Goal: Task Accomplishment & Management: Use online tool/utility

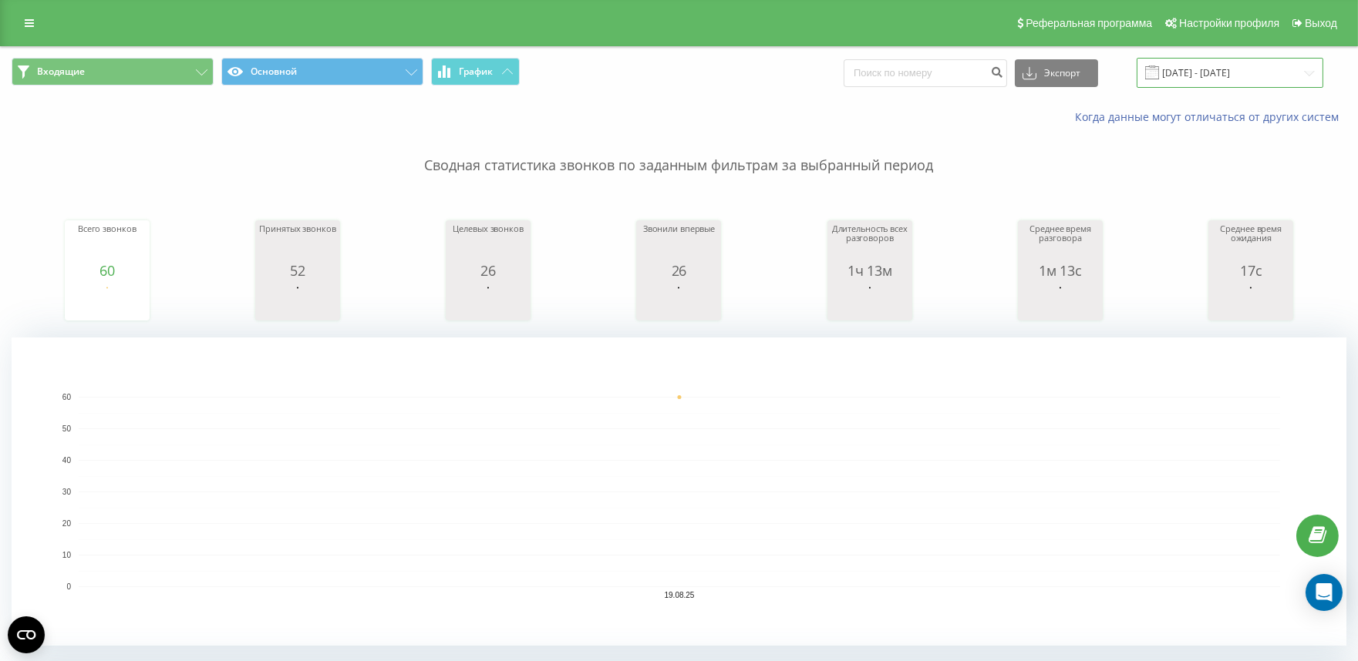
click at [1234, 67] on input "[DATE] - [DATE]" at bounding box center [1229, 73] width 187 height 30
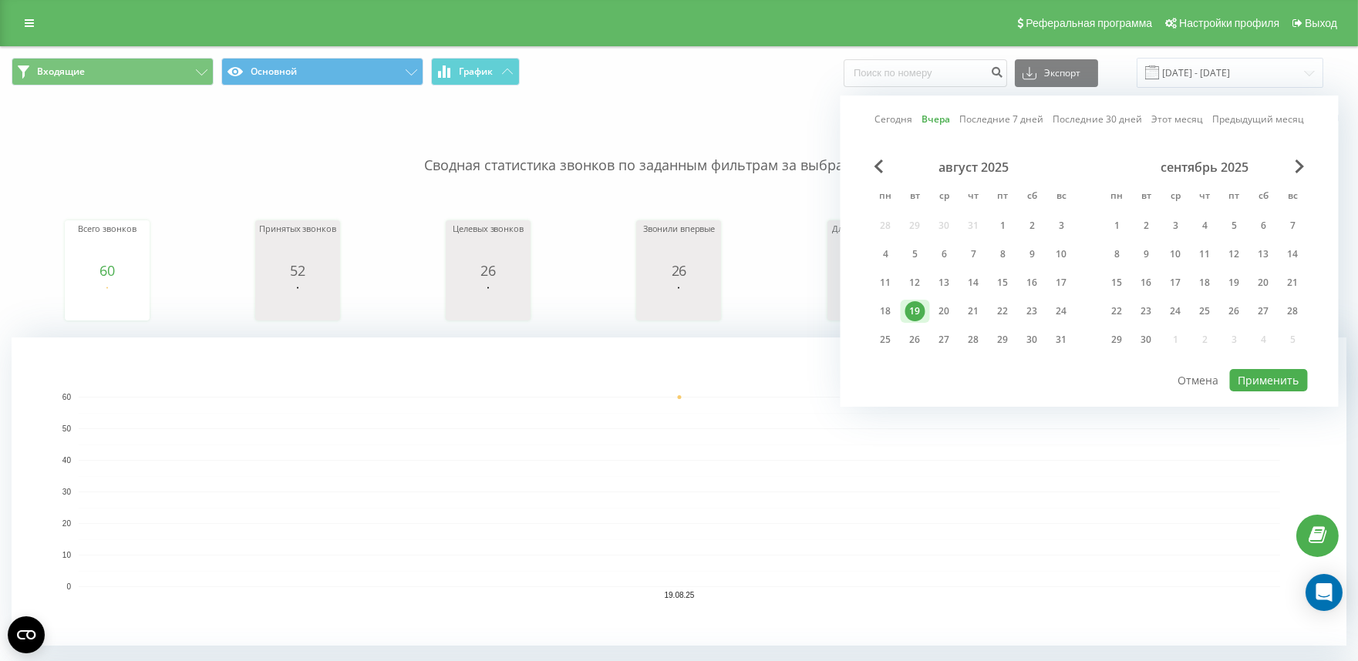
click at [902, 116] on link "Сегодня" at bounding box center [893, 119] width 38 height 15
click at [1273, 382] on button "Применить" at bounding box center [1269, 380] width 78 height 22
type input "[DATE] - [DATE]"
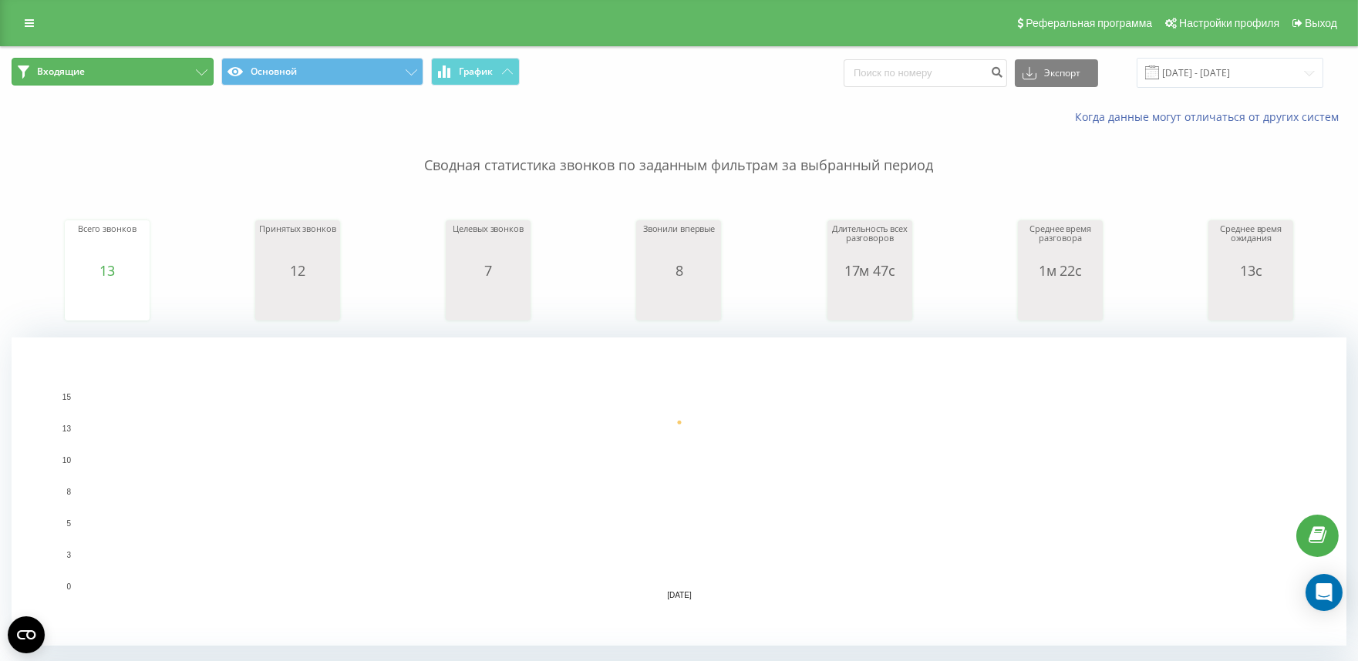
click at [42, 70] on span "Входящие" at bounding box center [61, 72] width 48 height 12
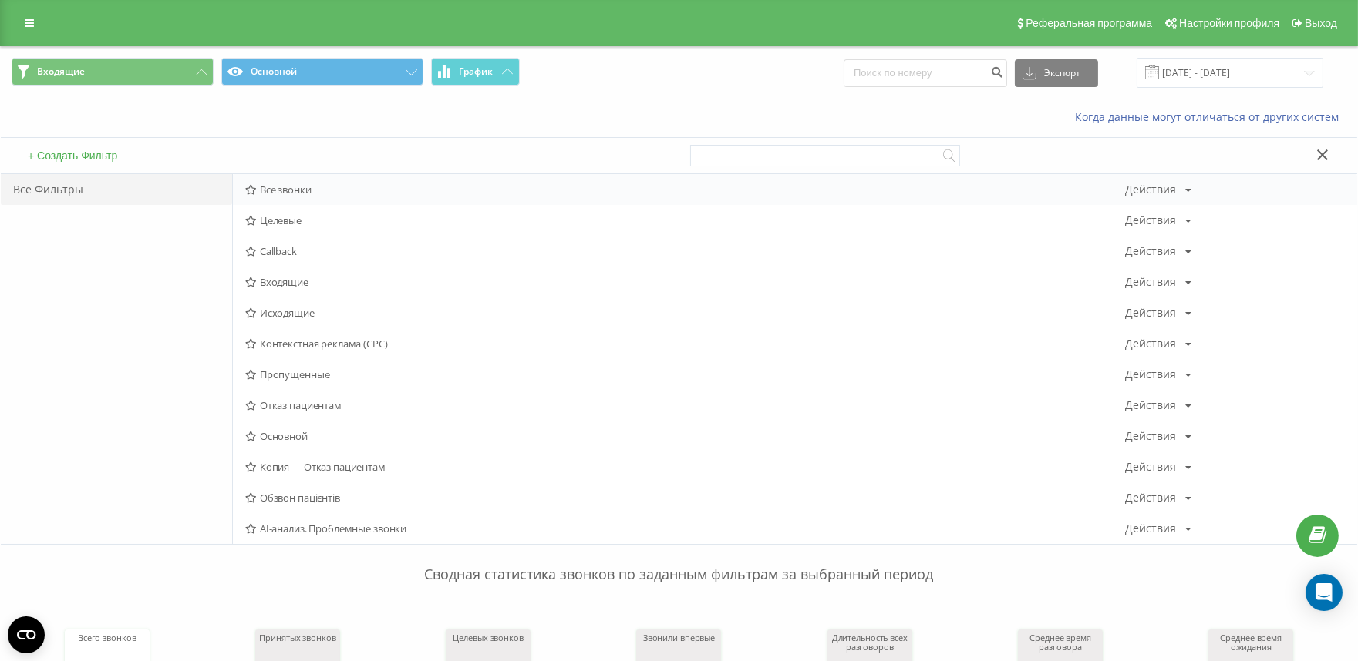
click at [282, 194] on span "Все звонки" at bounding box center [685, 189] width 880 height 11
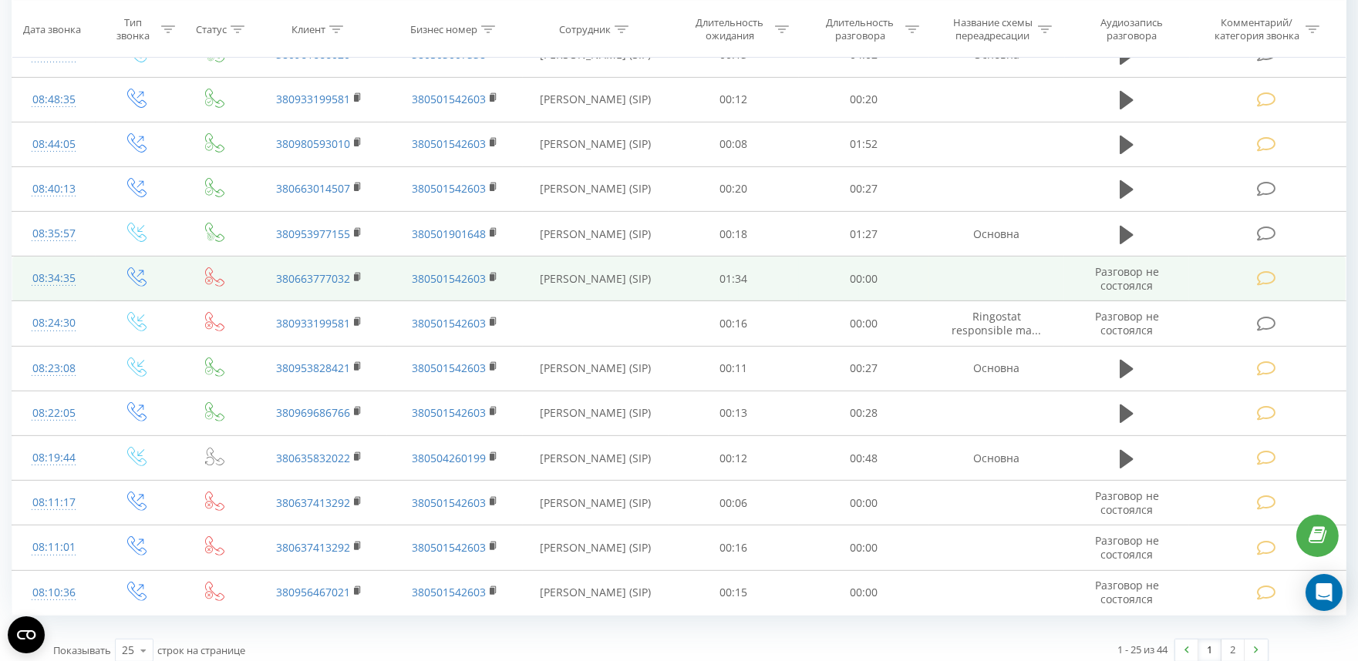
scroll to position [1274, 0]
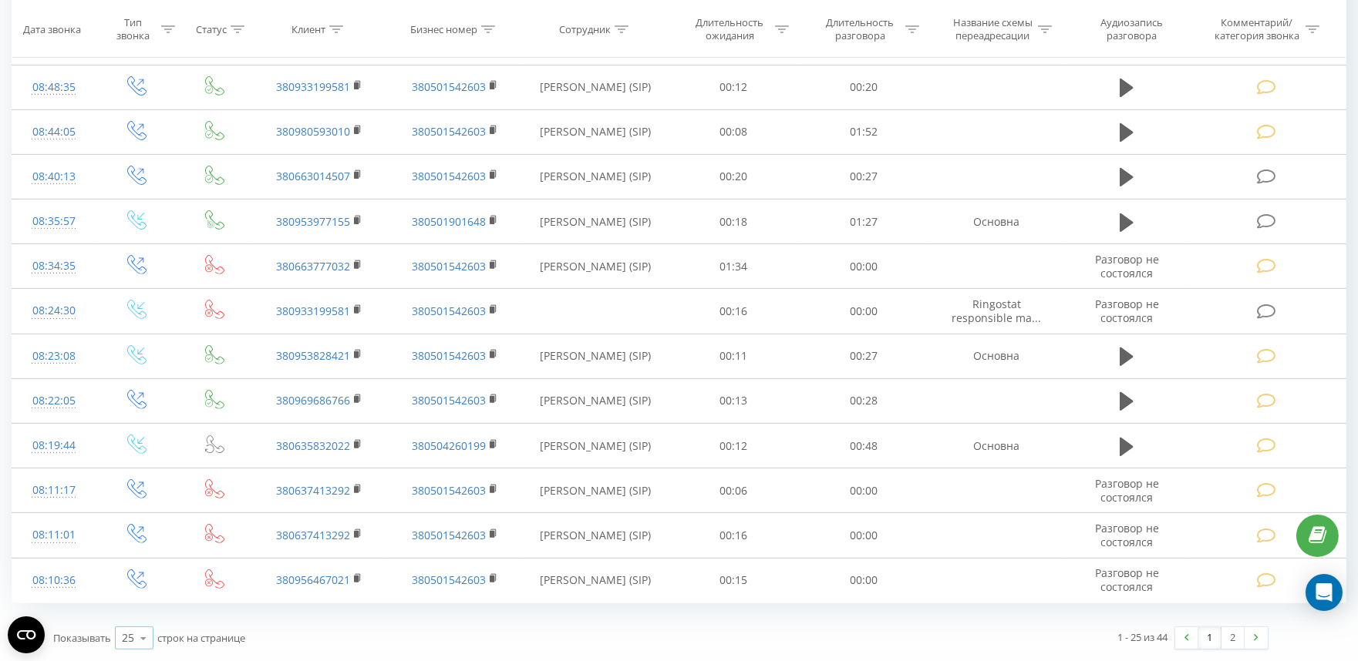
click at [136, 638] on icon at bounding box center [143, 639] width 23 height 30
click at [133, 614] on span "100" at bounding box center [131, 616] width 19 height 15
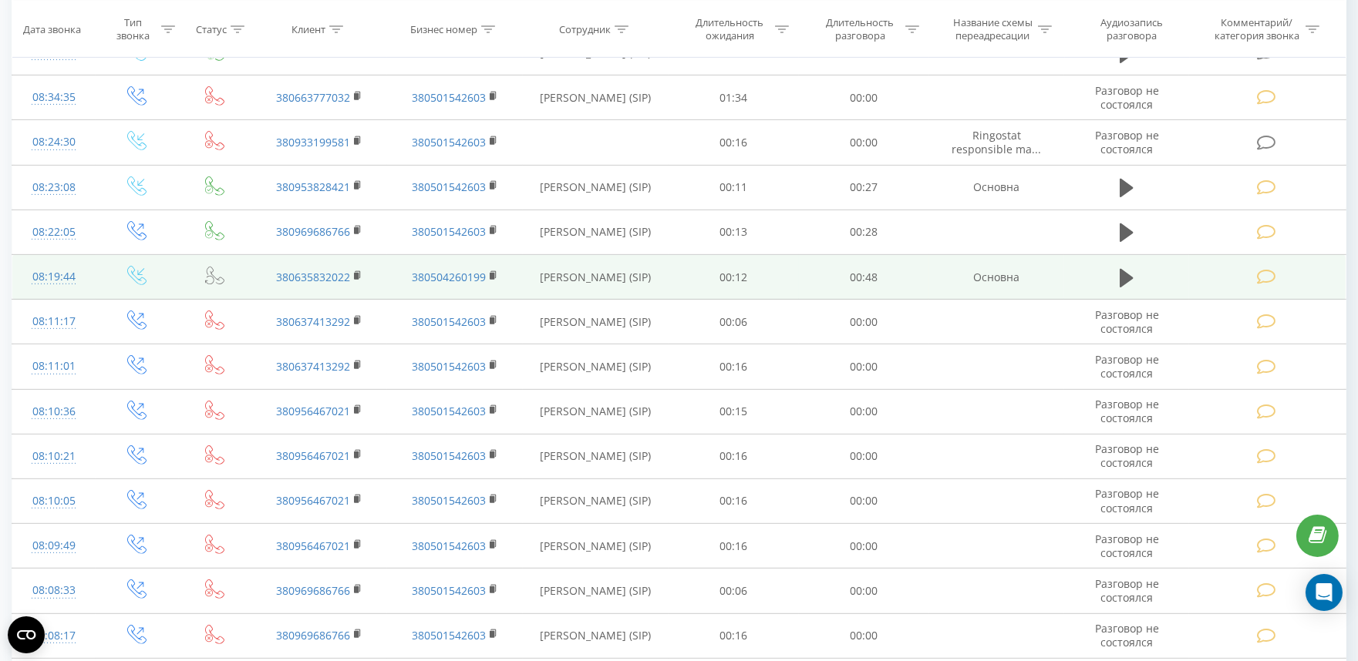
scroll to position [1357, 0]
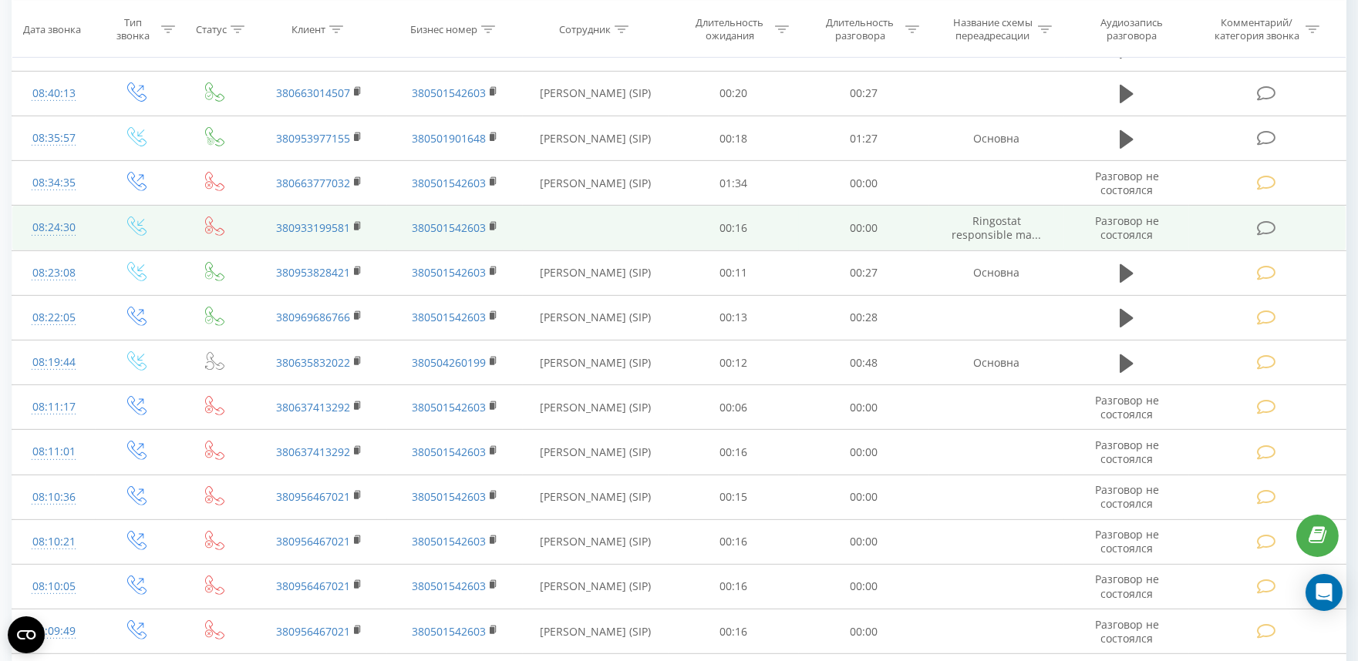
click at [1268, 227] on icon at bounding box center [1265, 228] width 19 height 16
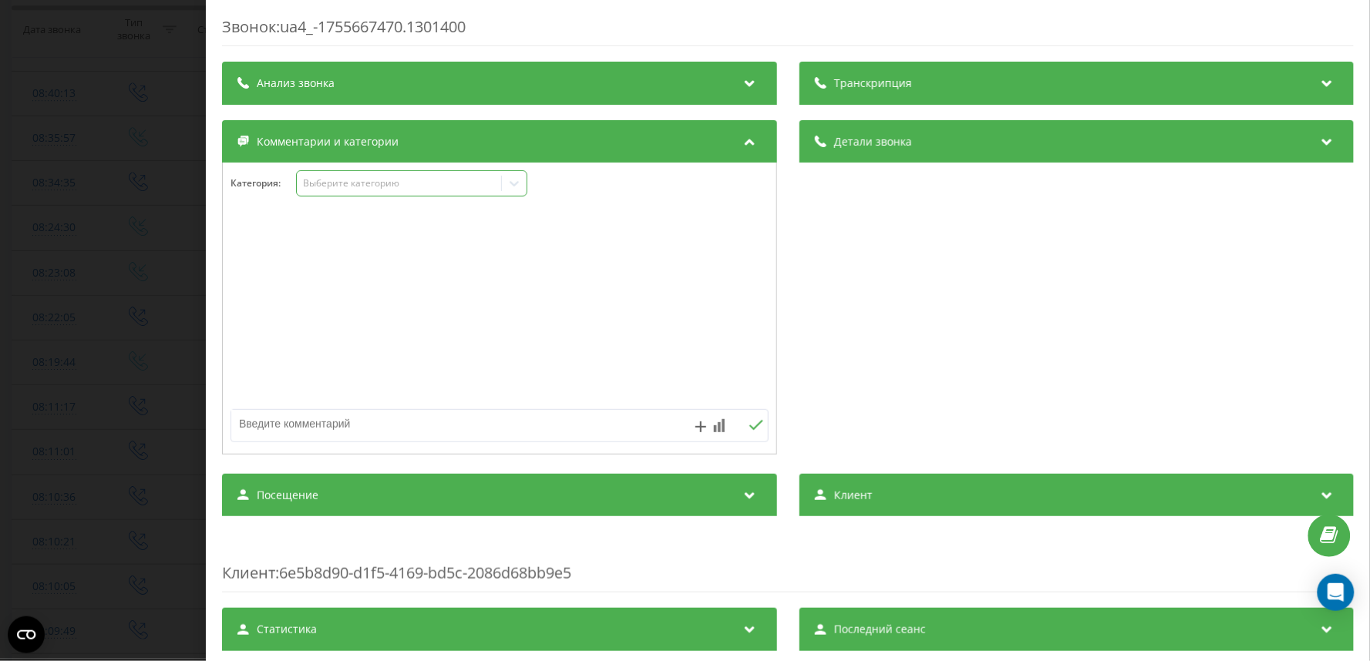
click at [371, 190] on div "Выберите категорию" at bounding box center [398, 183] width 193 height 12
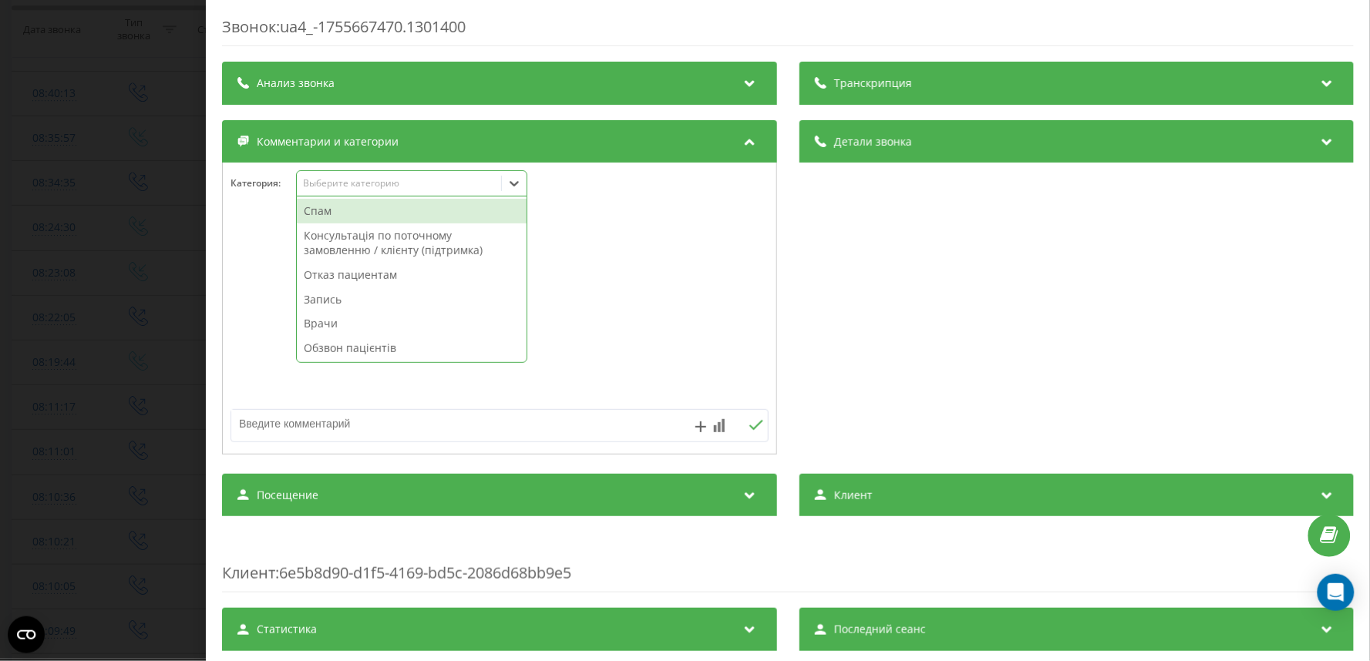
click at [356, 218] on div "Спам" at bounding box center [412, 211] width 230 height 25
click at [106, 224] on div "Звонок : ua4_-1755667470.1301400 Транскрипция Для анализа AI будущих звонков на…" at bounding box center [685, 330] width 1370 height 661
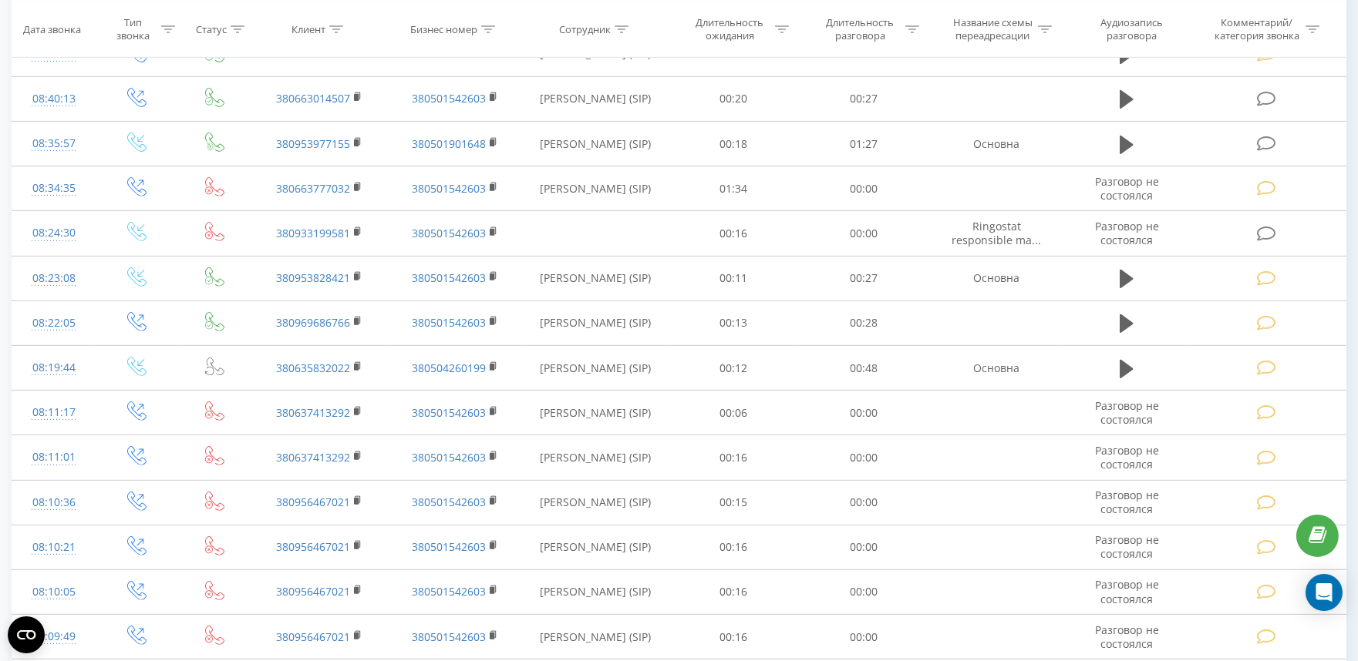
scroll to position [1270, 0]
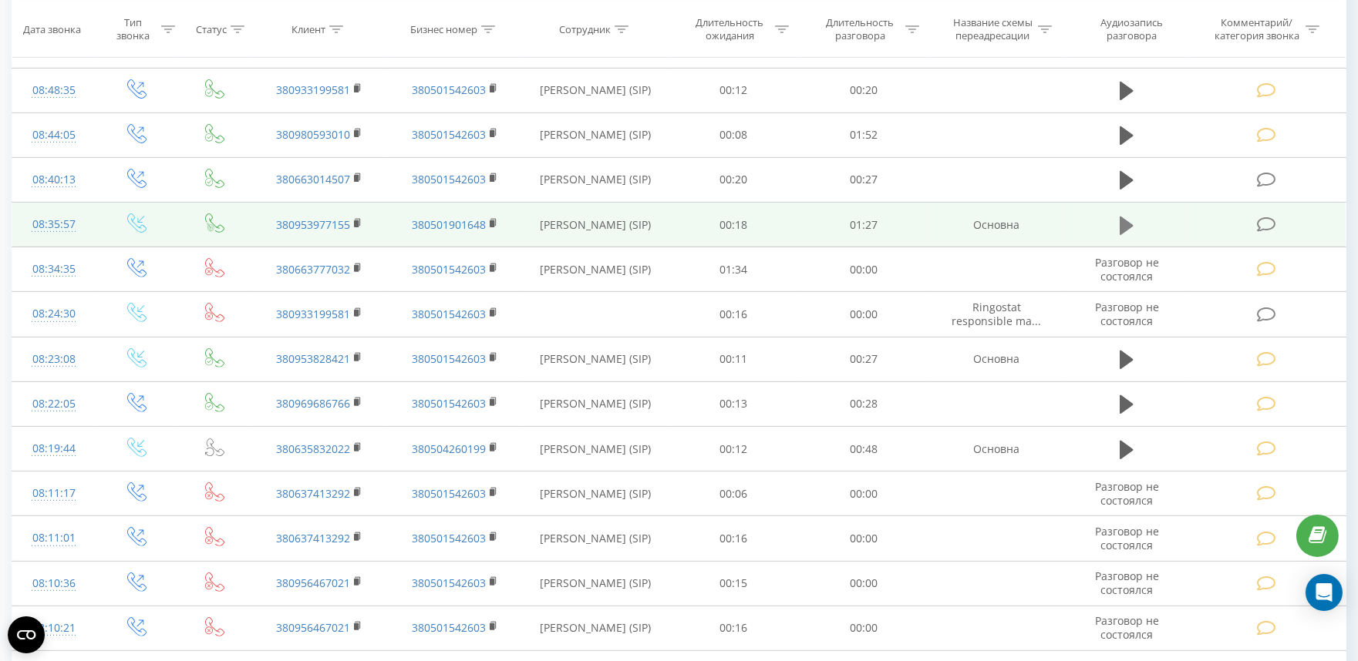
click at [1133, 227] on icon at bounding box center [1126, 226] width 14 height 22
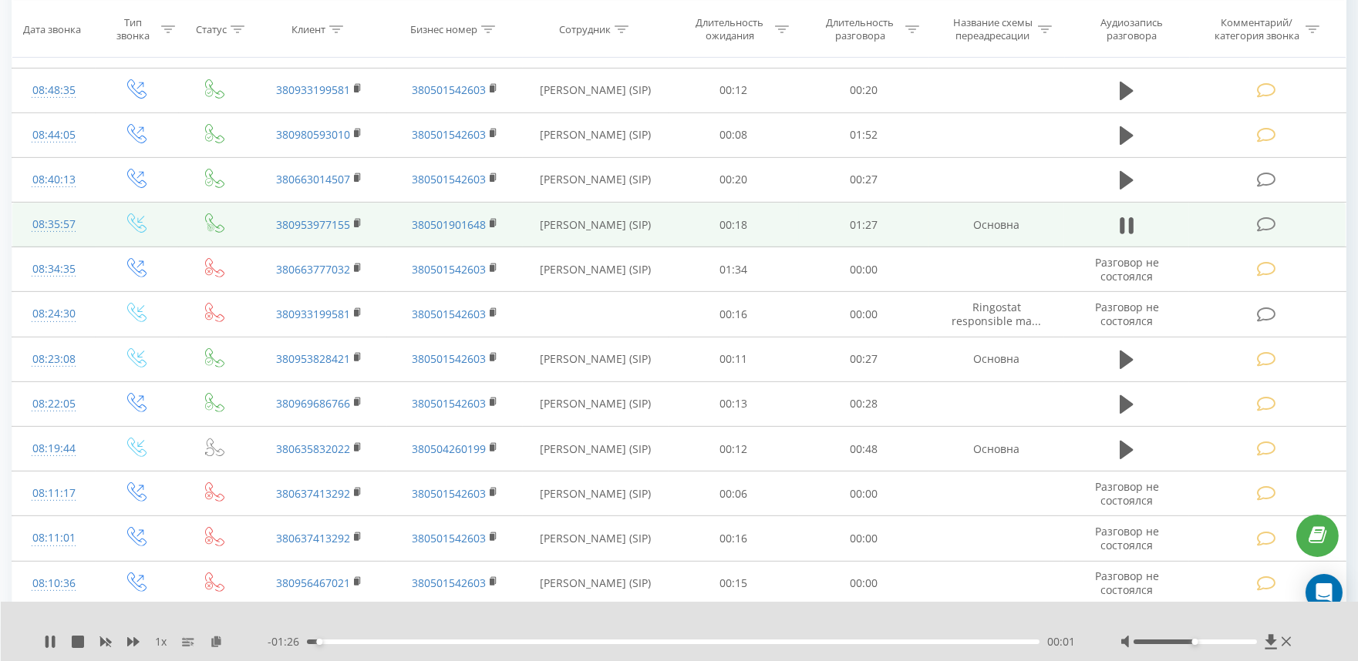
click at [475, 641] on div "00:01" at bounding box center [673, 642] width 732 height 5
click at [607, 643] on div "00:21" at bounding box center [673, 642] width 732 height 5
click at [722, 642] on div "00:50" at bounding box center [673, 642] width 732 height 5
click at [865, 644] on div "- 00:37 00:50 00:50" at bounding box center [675, 641] width 814 height 15
click at [880, 640] on div "01:09" at bounding box center [673, 642] width 732 height 5
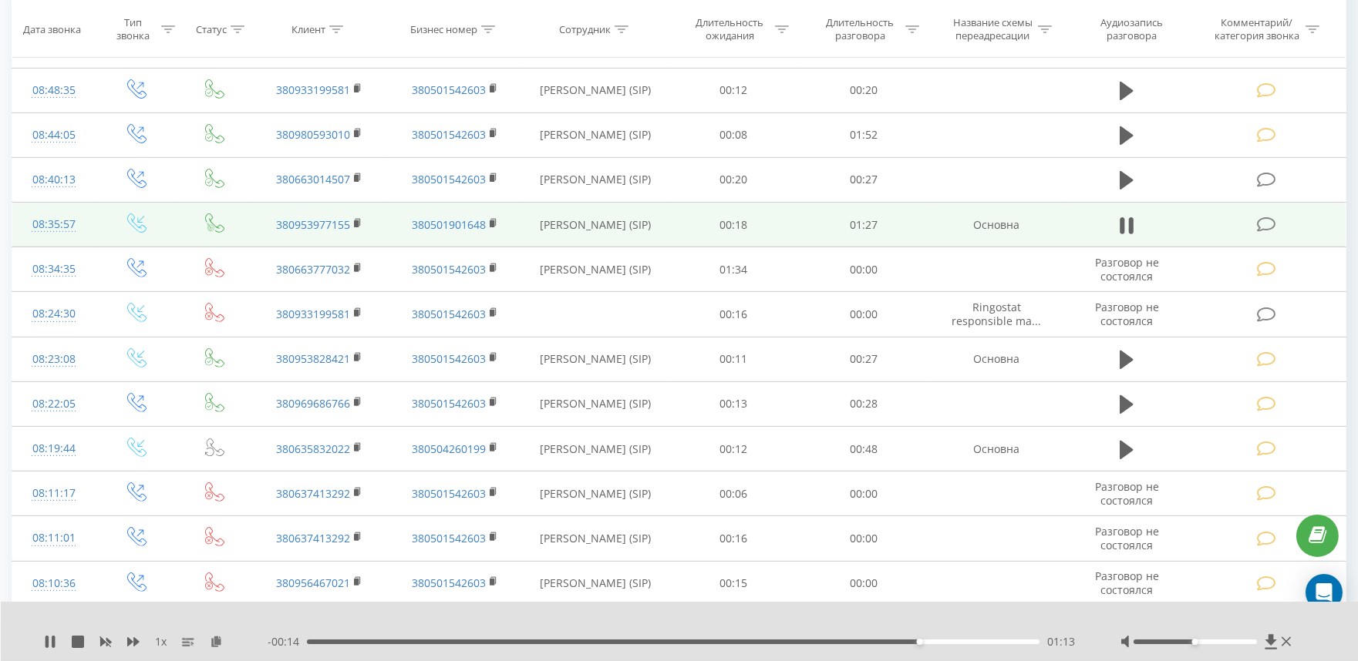
click at [1261, 227] on icon at bounding box center [1265, 225] width 19 height 16
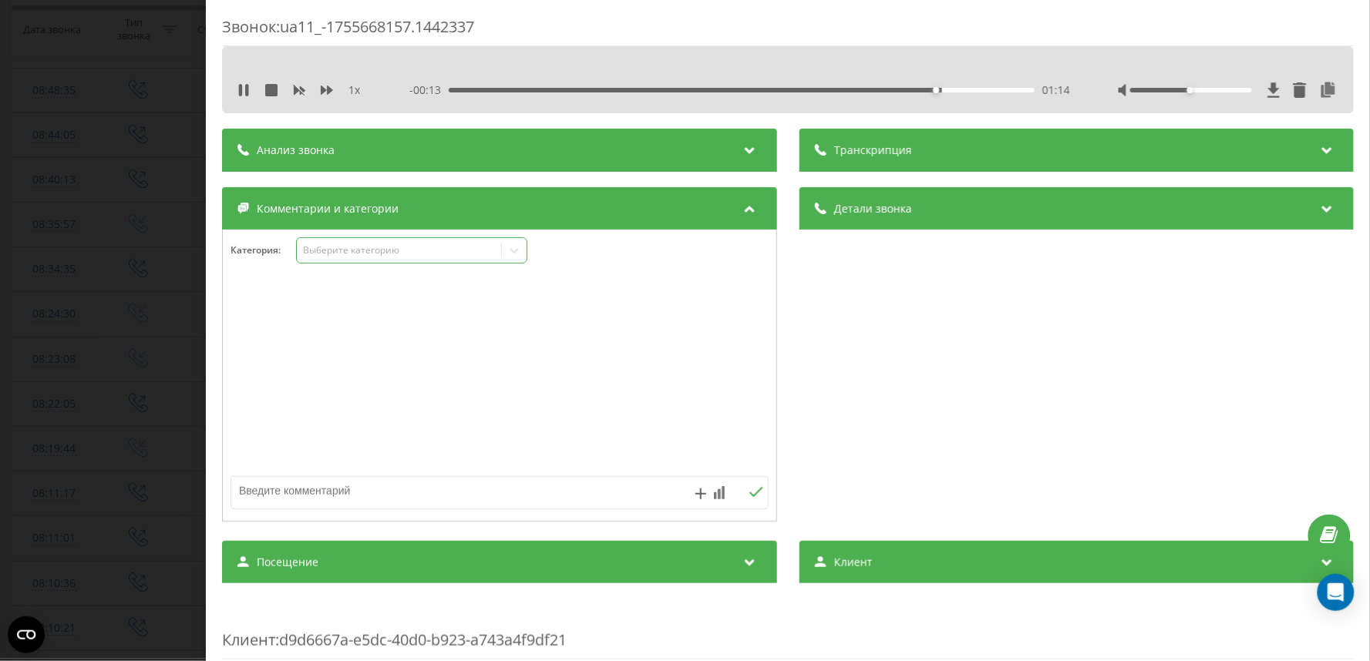
click at [318, 259] on div "Выберите категорию" at bounding box center [411, 250] width 231 height 26
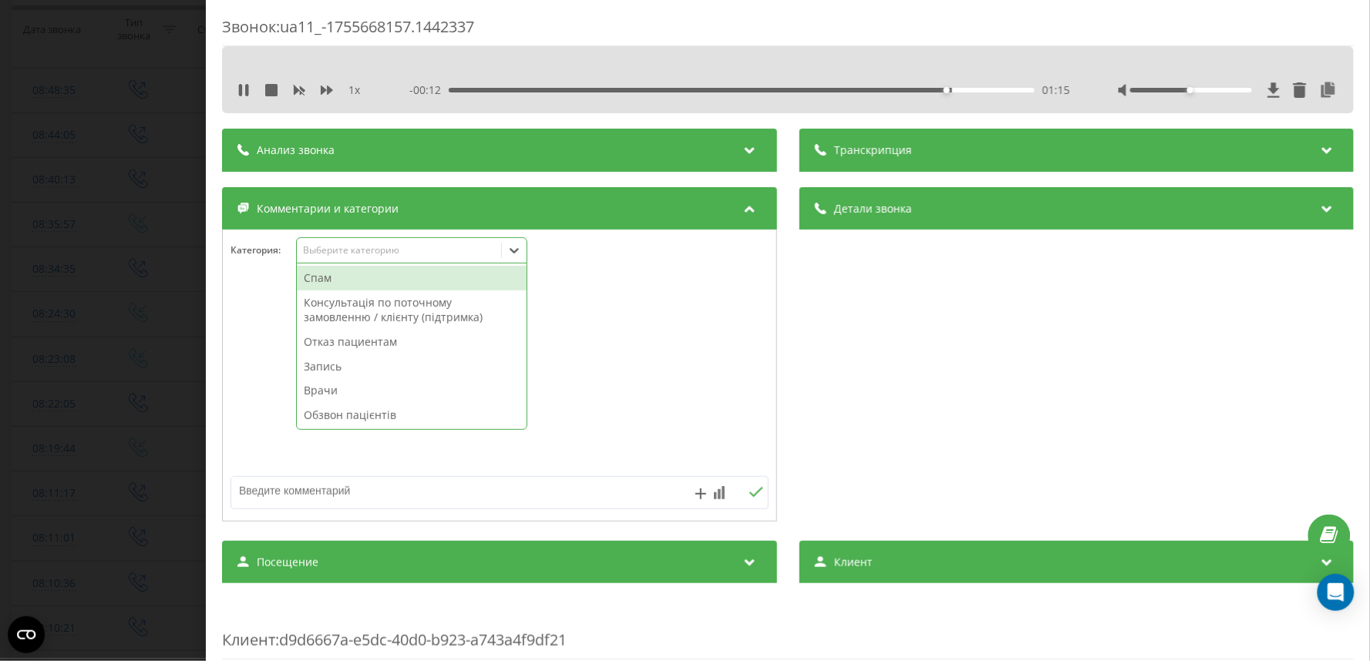
click at [337, 370] on div "Запись" at bounding box center [412, 367] width 230 height 25
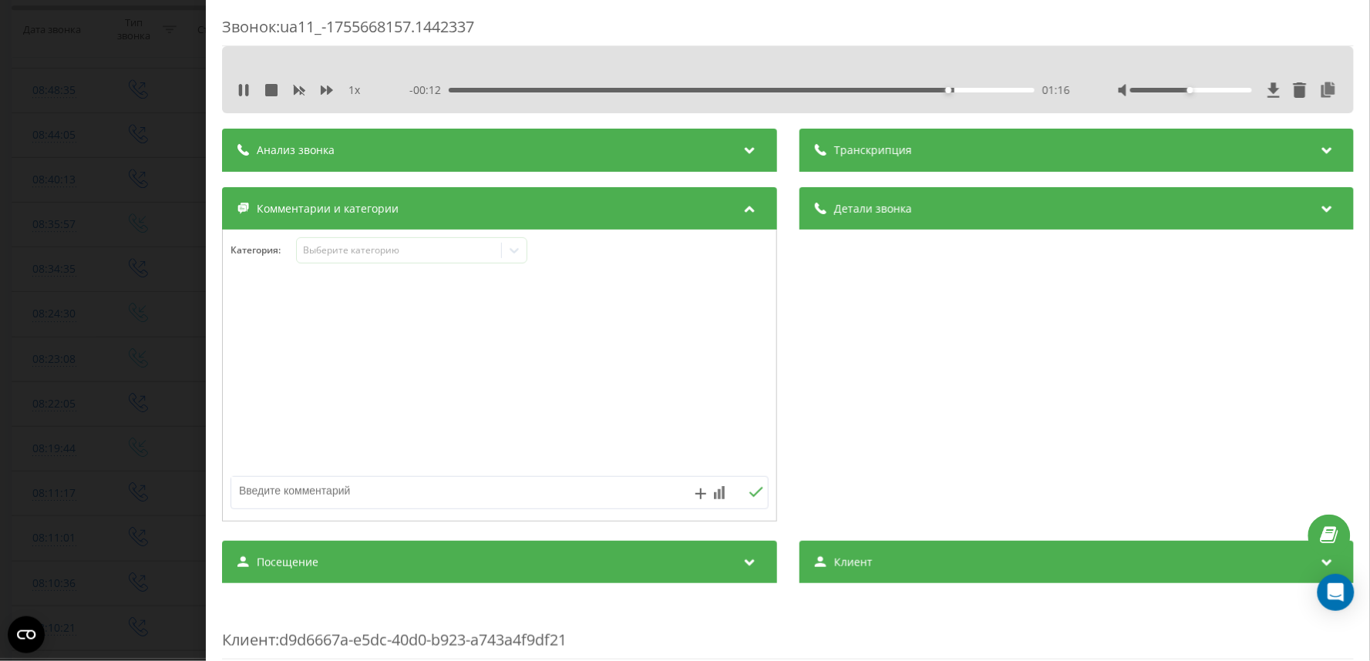
click at [96, 348] on div "Звонок : ua11_-1755668157.1442337 1 x - 00:12 01:16 01:16 Транскрипция Для анал…" at bounding box center [685, 330] width 1370 height 661
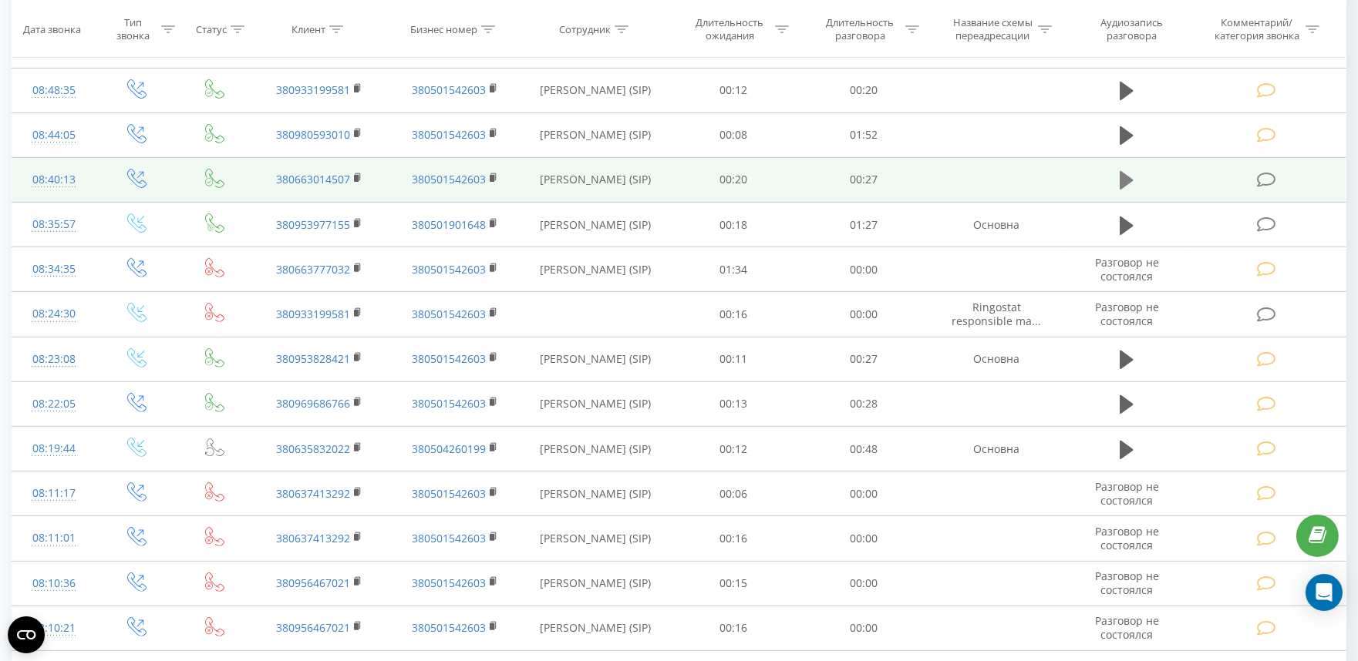
click at [1130, 187] on icon at bounding box center [1126, 181] width 14 height 22
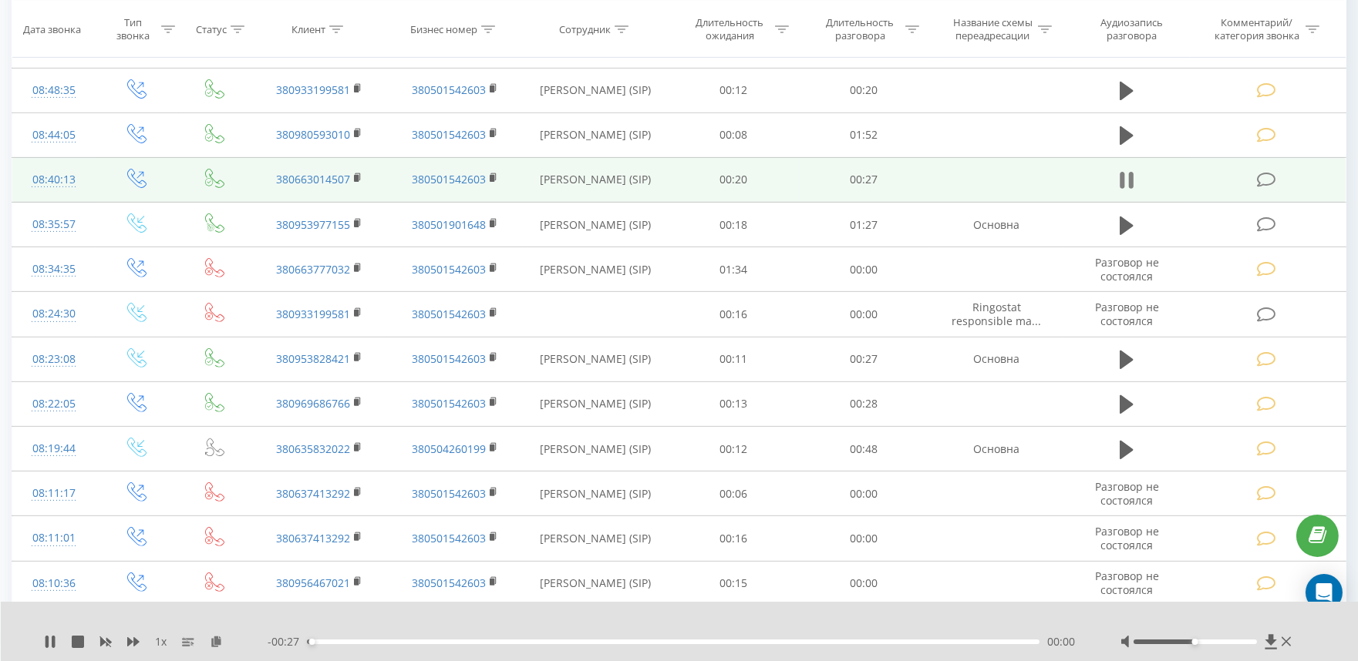
click at [1121, 183] on icon at bounding box center [1122, 180] width 5 height 17
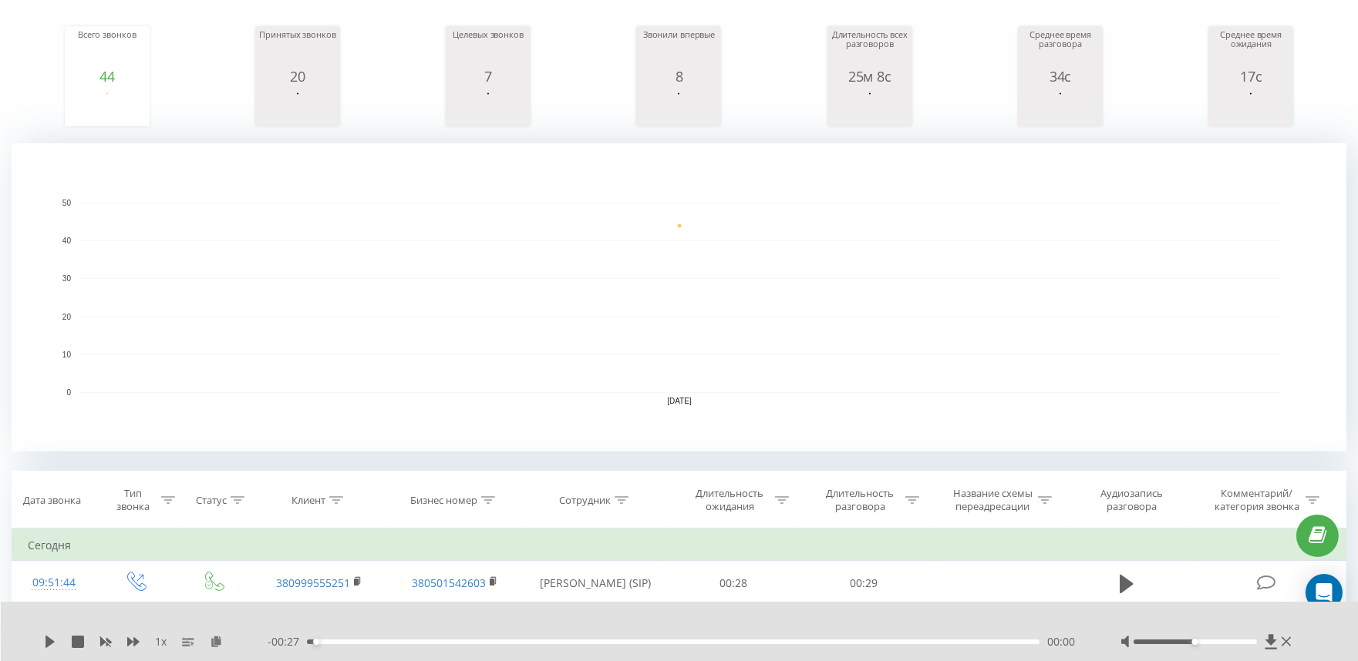
scroll to position [72, 0]
